Goal: Task Accomplishment & Management: Manage account settings

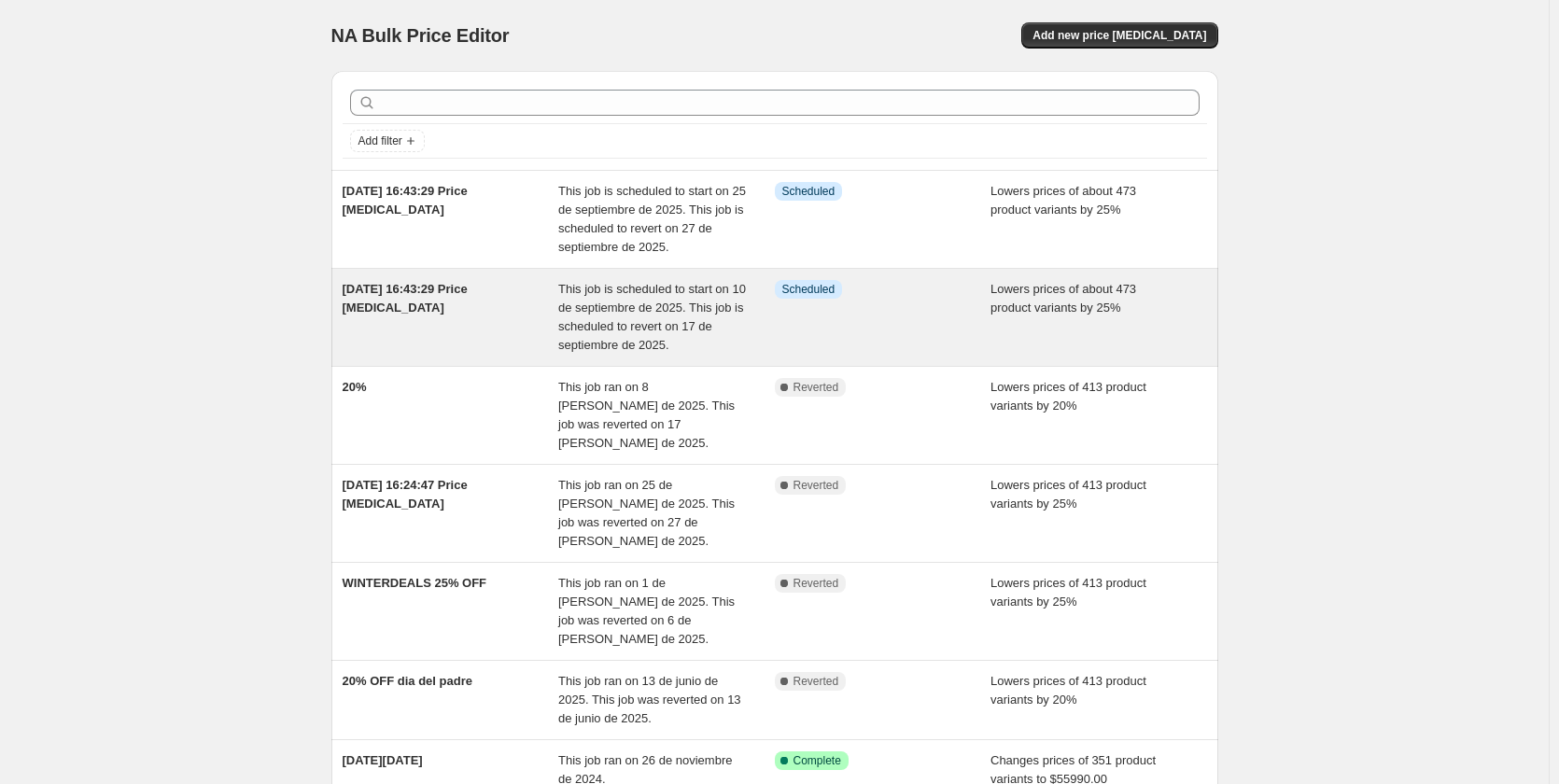
click at [684, 325] on span "This job is scheduled to start on 10 de septiembre de 2025. This job is schedul…" at bounding box center [653, 317] width 188 height 70
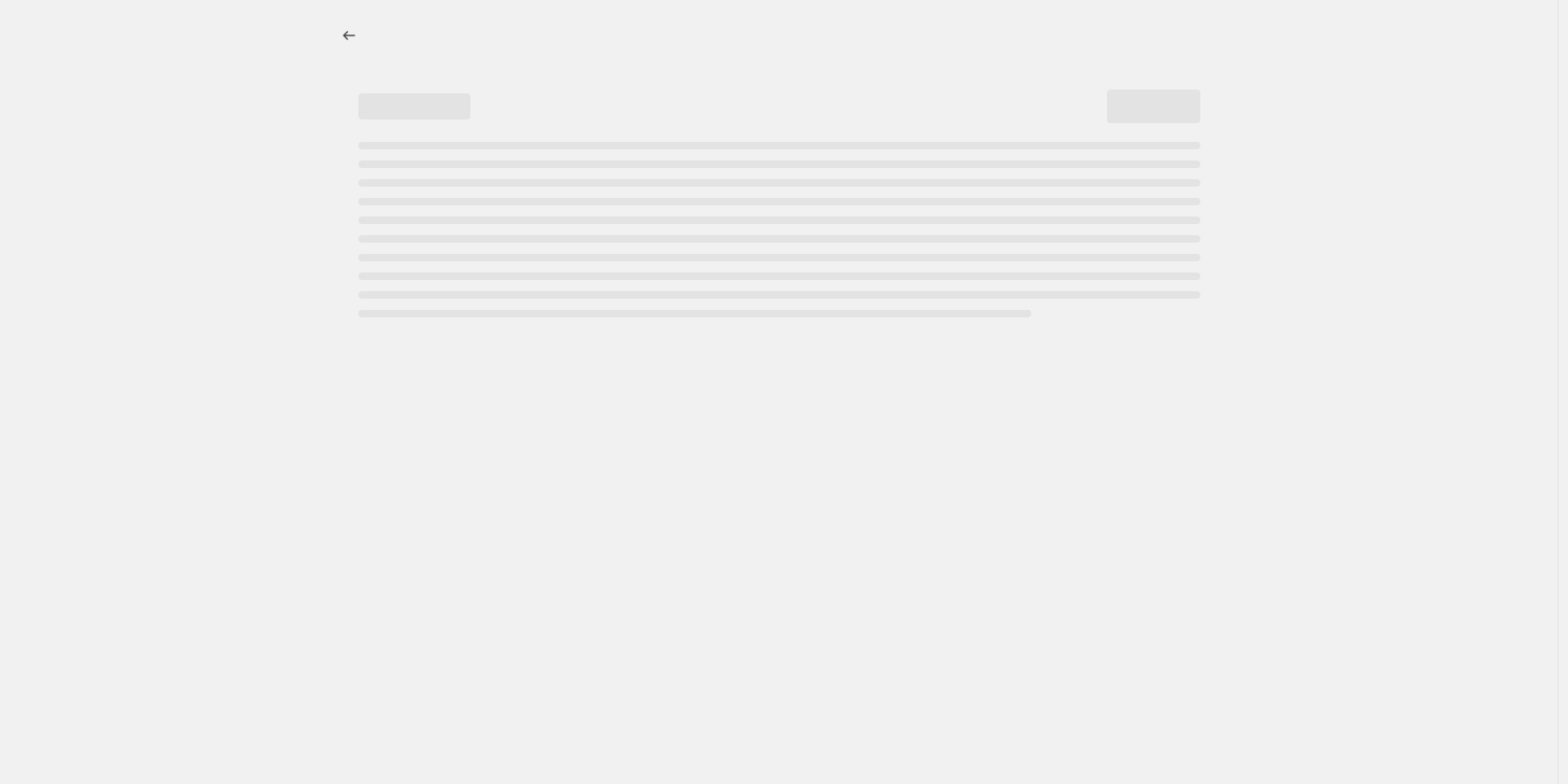
select select "percentage"
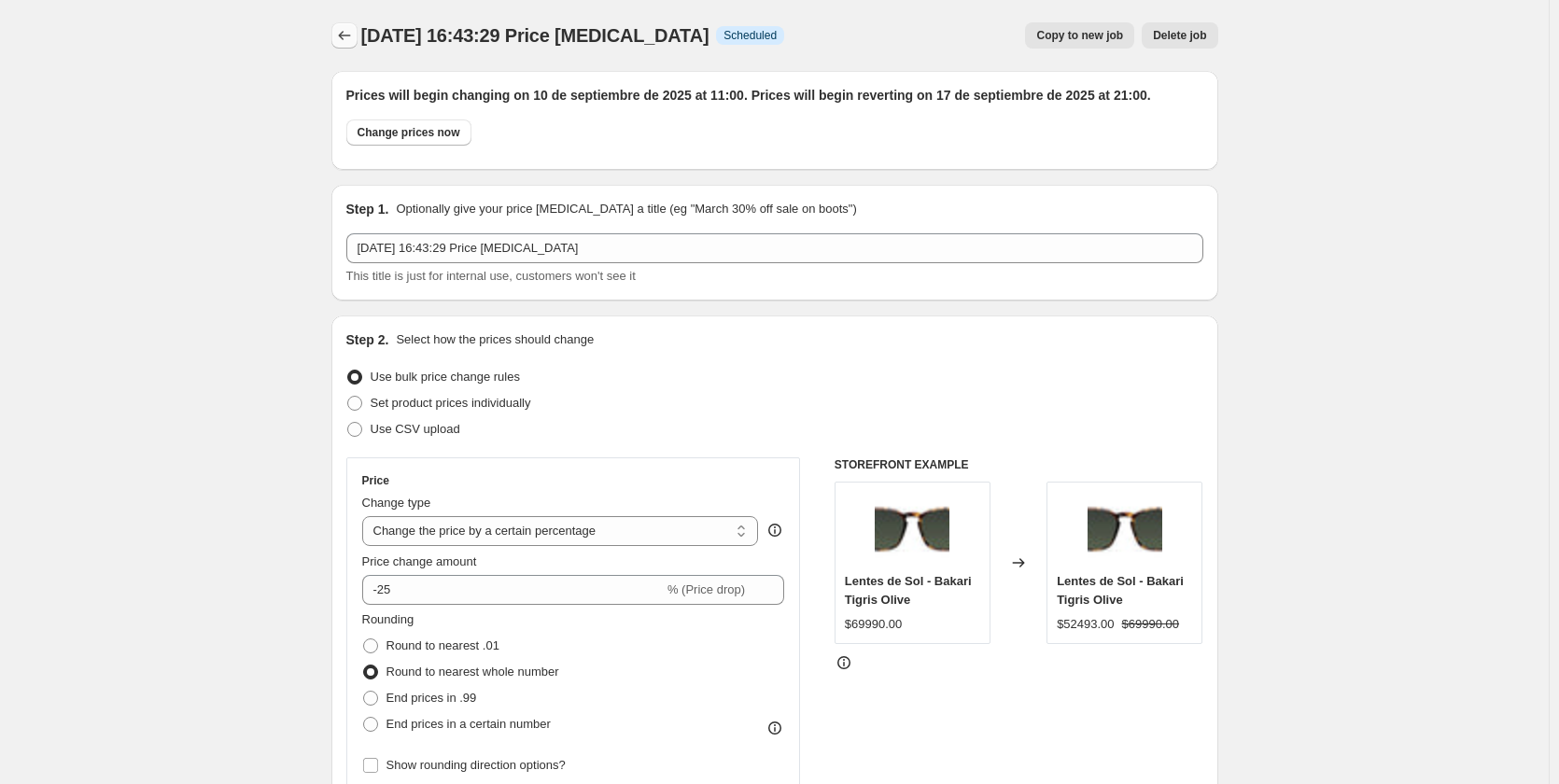
click at [344, 40] on icon "Price change jobs" at bounding box center [344, 35] width 19 height 19
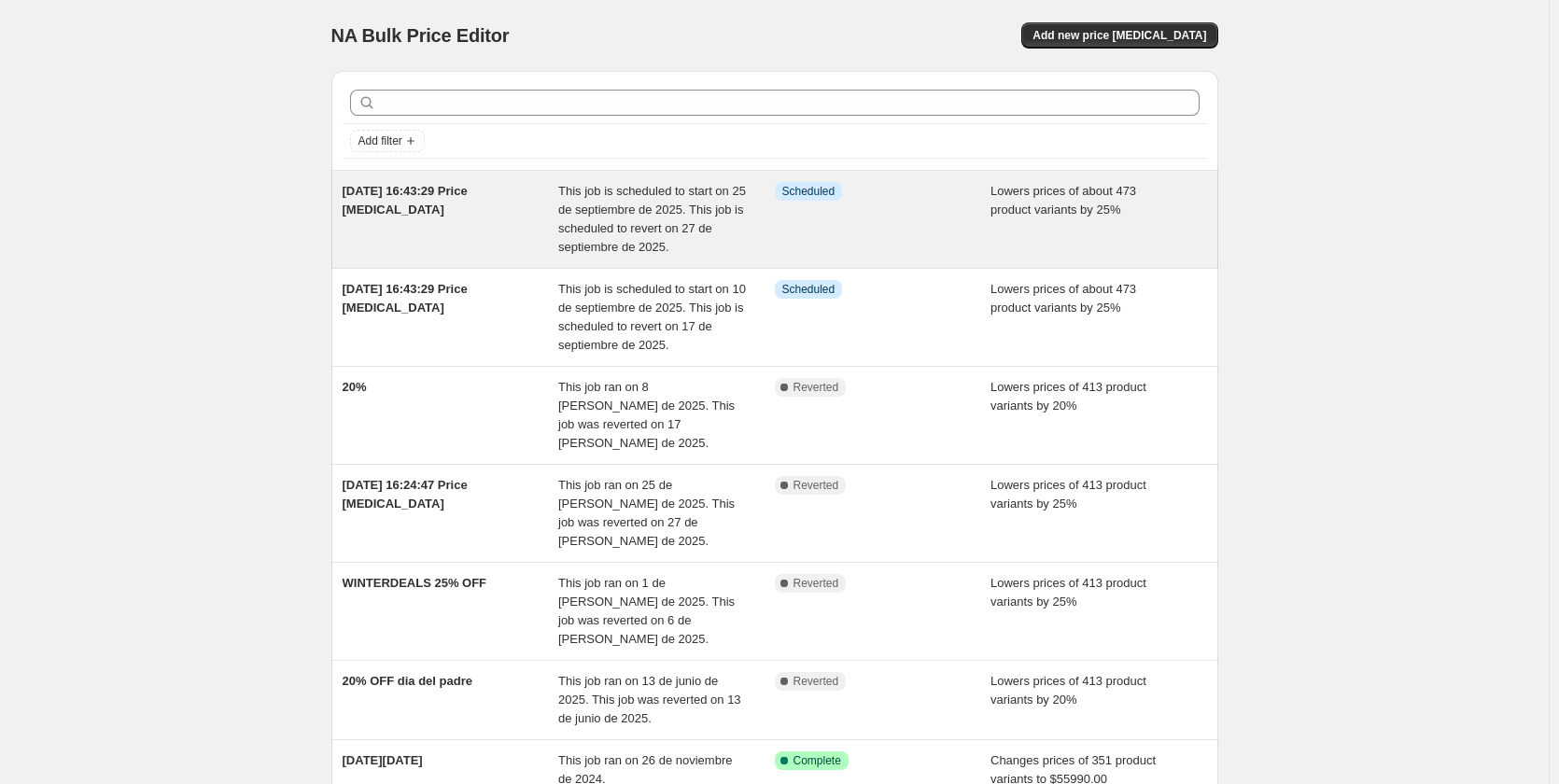
click at [409, 194] on span "[DATE] 16:43:29 Price [MEDICAL_DATA]" at bounding box center [405, 199] width 125 height 32
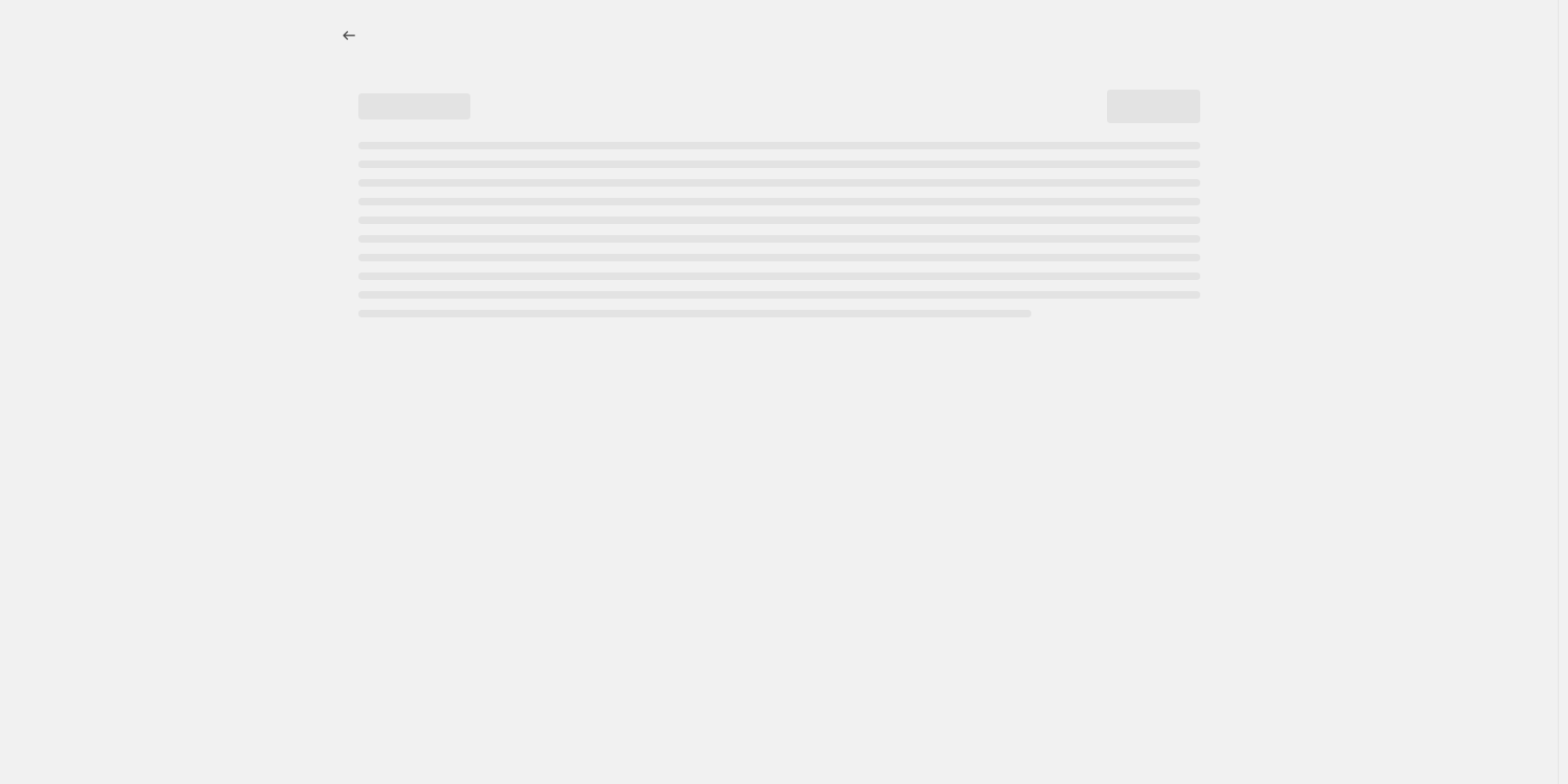
select select "percentage"
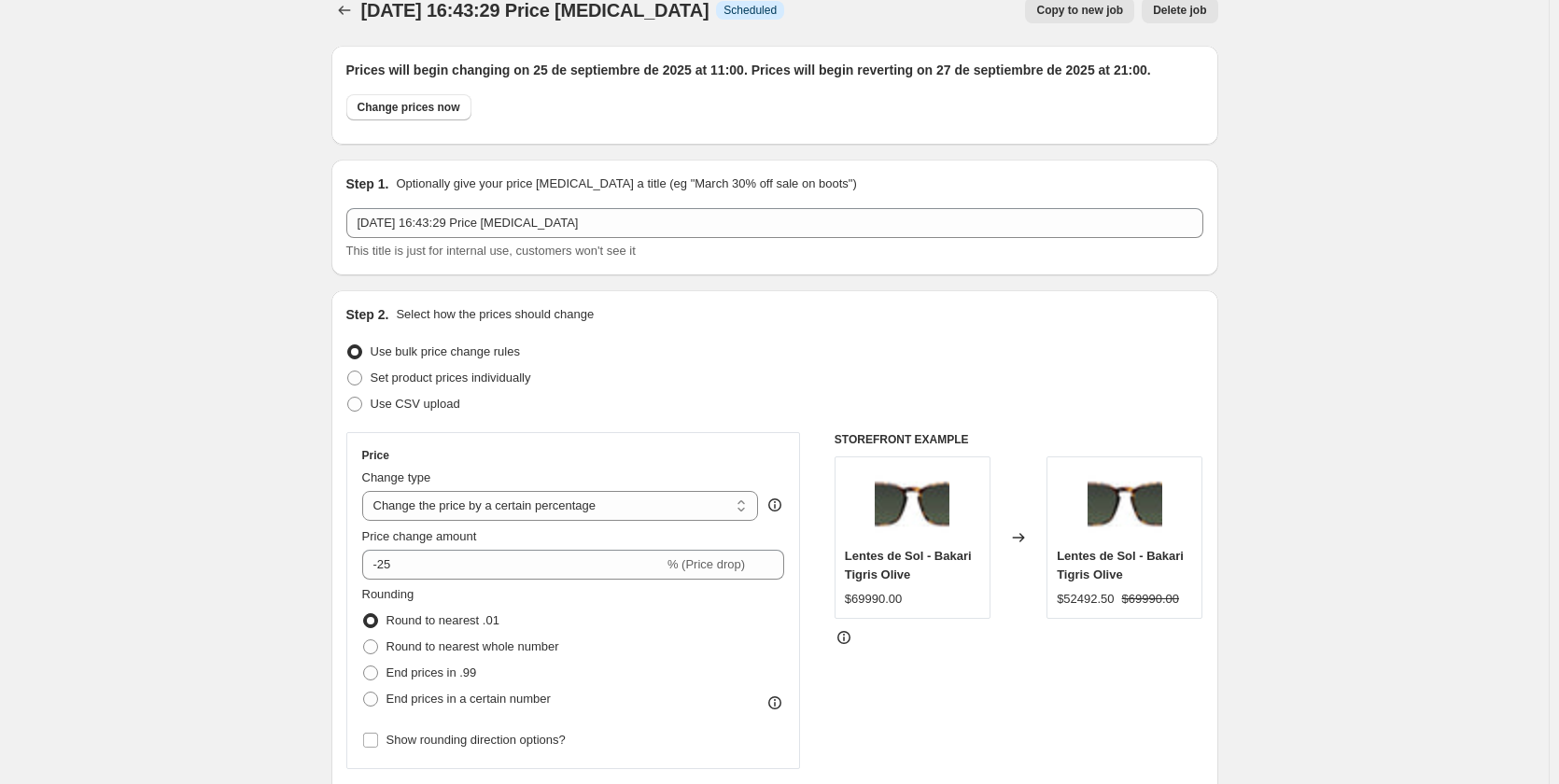
scroll to position [118, 0]
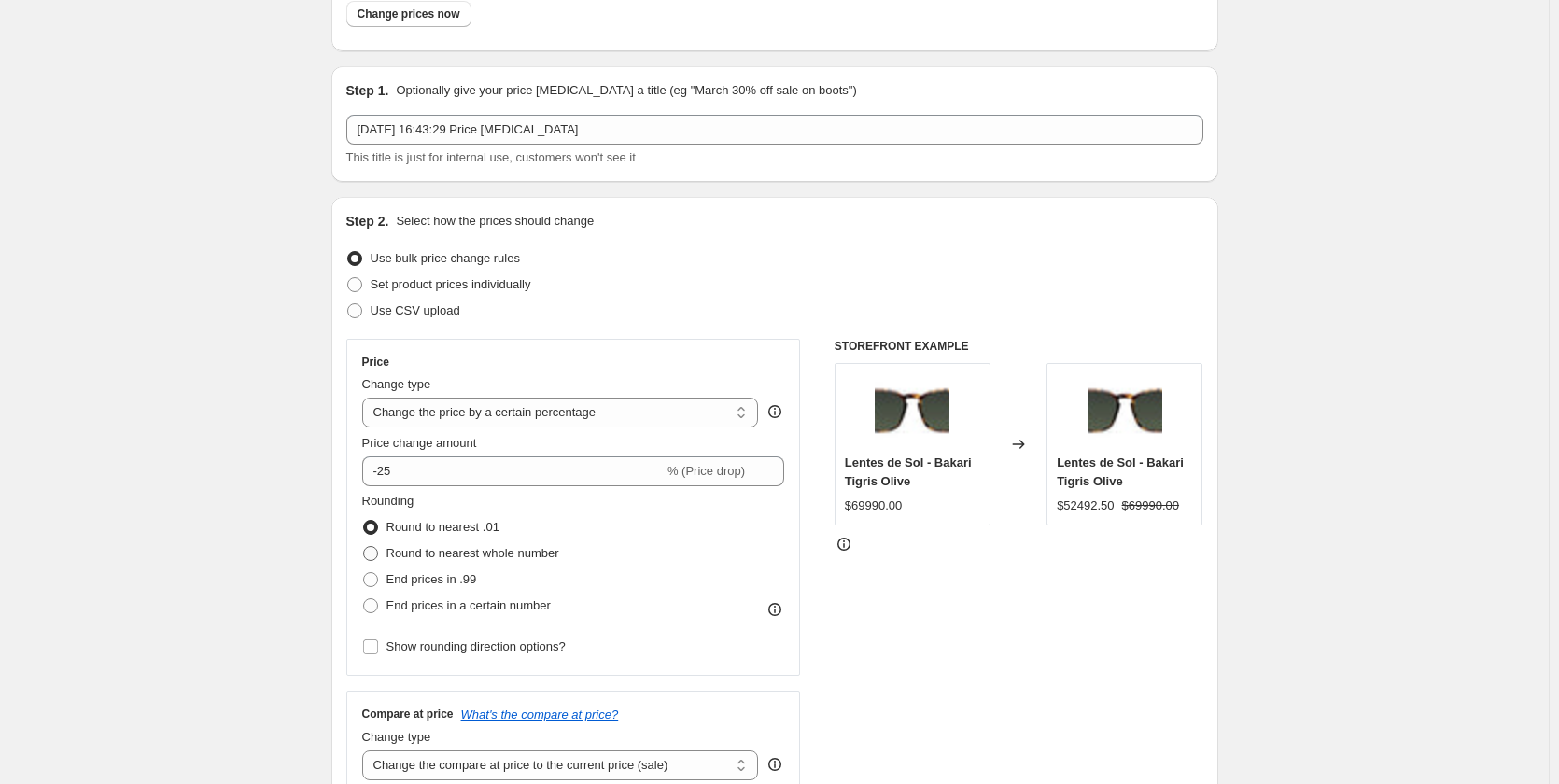
click at [527, 558] on span "Round to nearest whole number" at bounding box center [473, 553] width 173 height 14
click at [364, 547] on input "Round to nearest whole number" at bounding box center [363, 546] width 1 height 1
radio input "true"
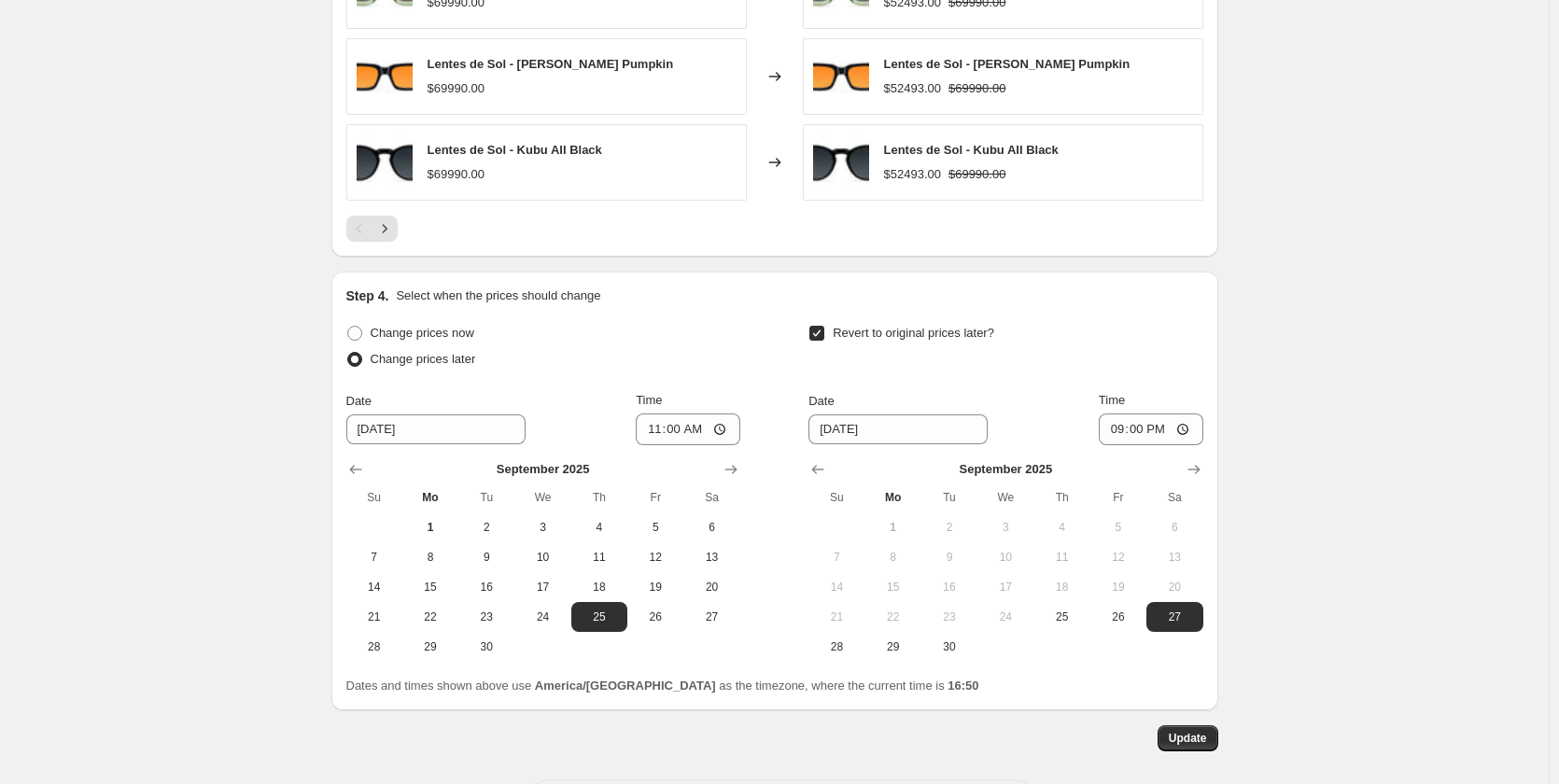
scroll to position [1515, 0]
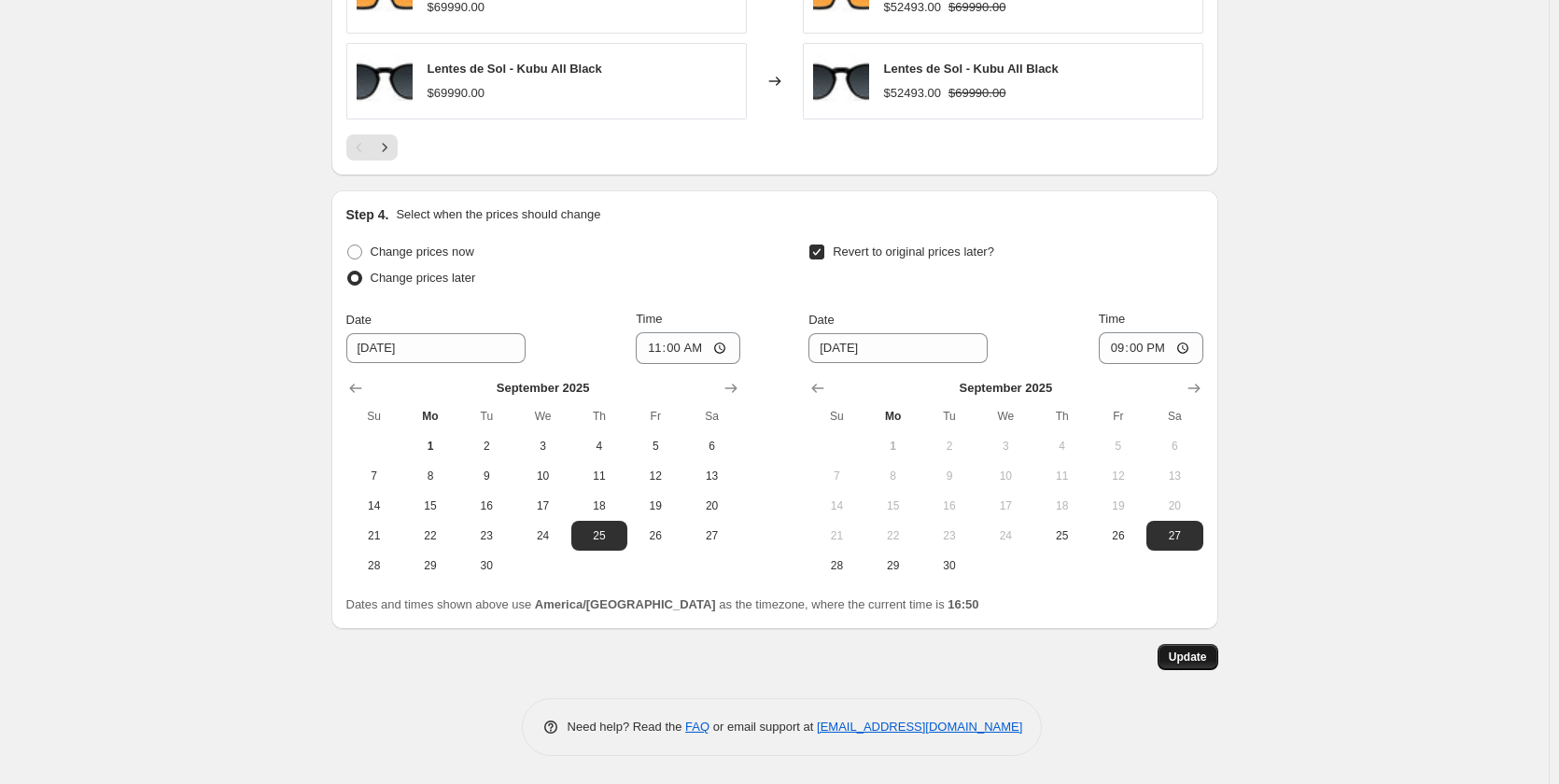
click at [1207, 657] on span "Update" at bounding box center [1188, 656] width 38 height 15
